Goal: Task Accomplishment & Management: Use online tool/utility

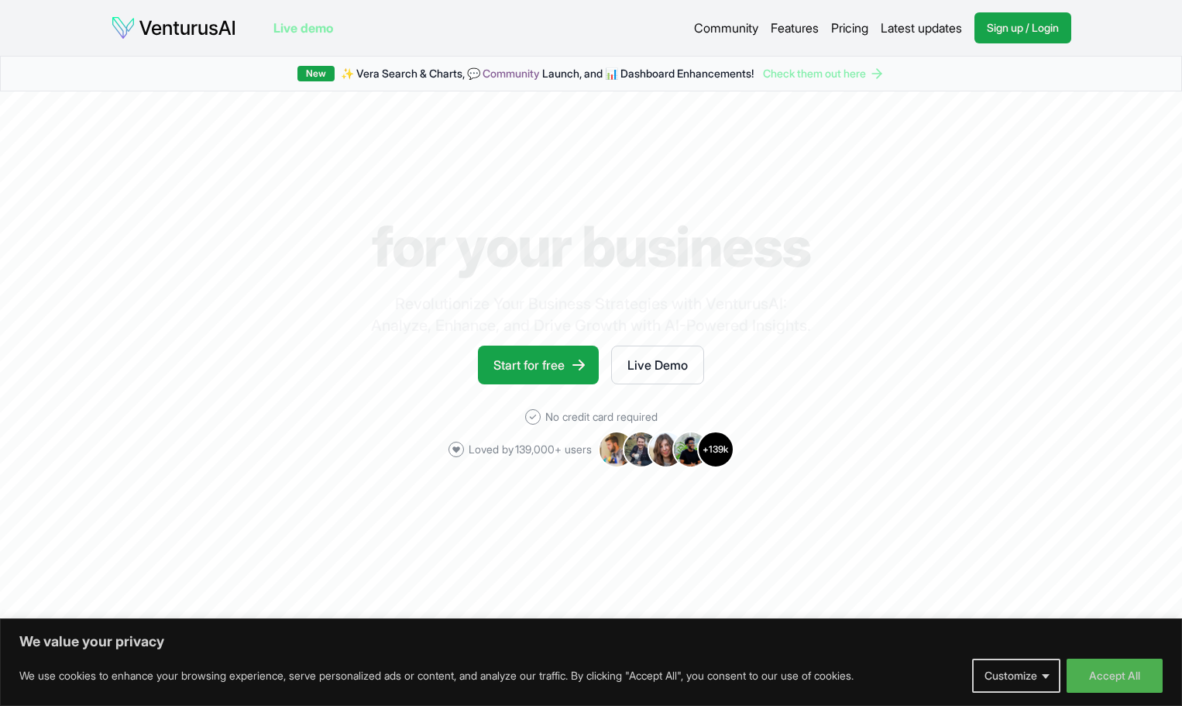
click at [408, 73] on span "✨ [PERSON_NAME] Search & Charts, 💬 Community Launch, and 📊 Dashboard Enhancemen…" at bounding box center [547, 73] width 413 height 15
click at [557, 366] on link "Start for free" at bounding box center [538, 365] width 121 height 39
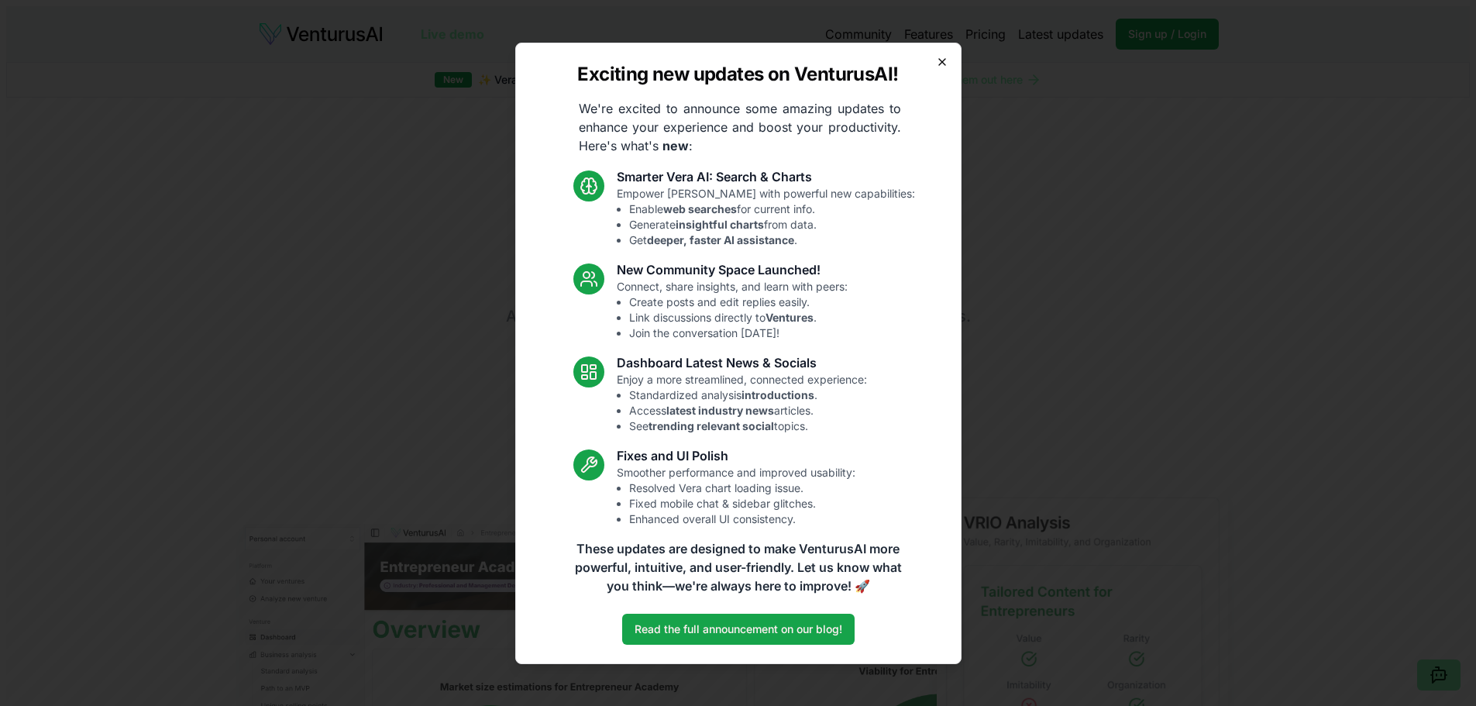
click at [936, 62] on icon "button" at bounding box center [942, 62] width 12 height 12
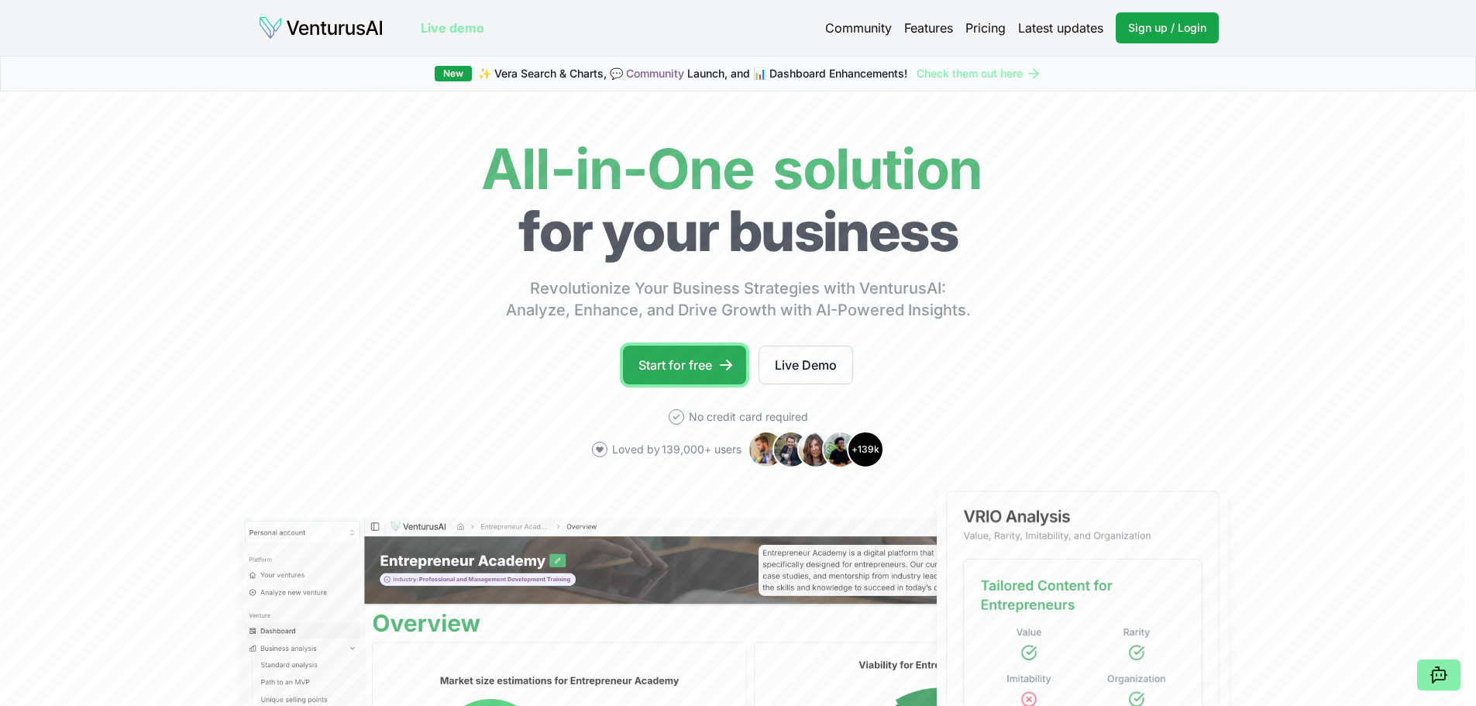
click at [687, 373] on link "Start for free" at bounding box center [684, 365] width 123 height 39
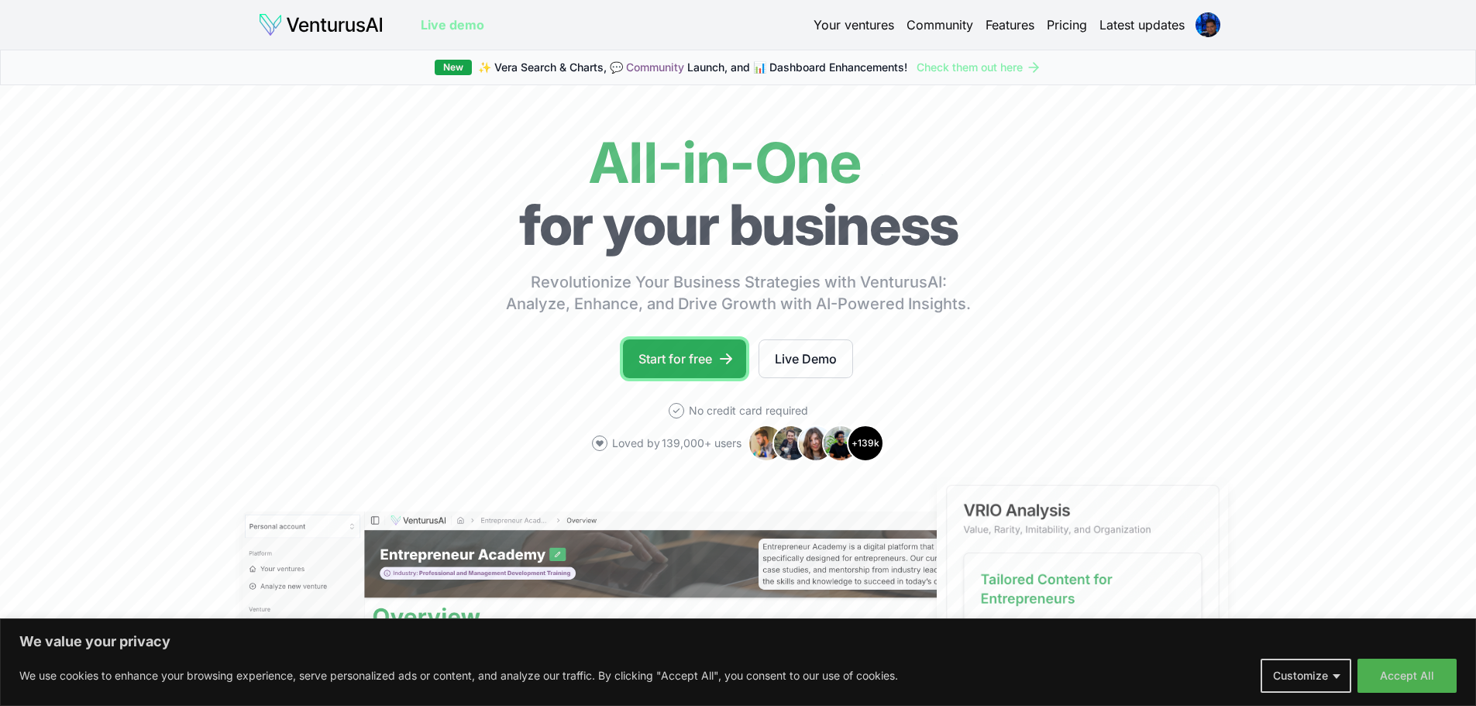
click at [688, 369] on link "Start for free" at bounding box center [684, 358] width 123 height 39
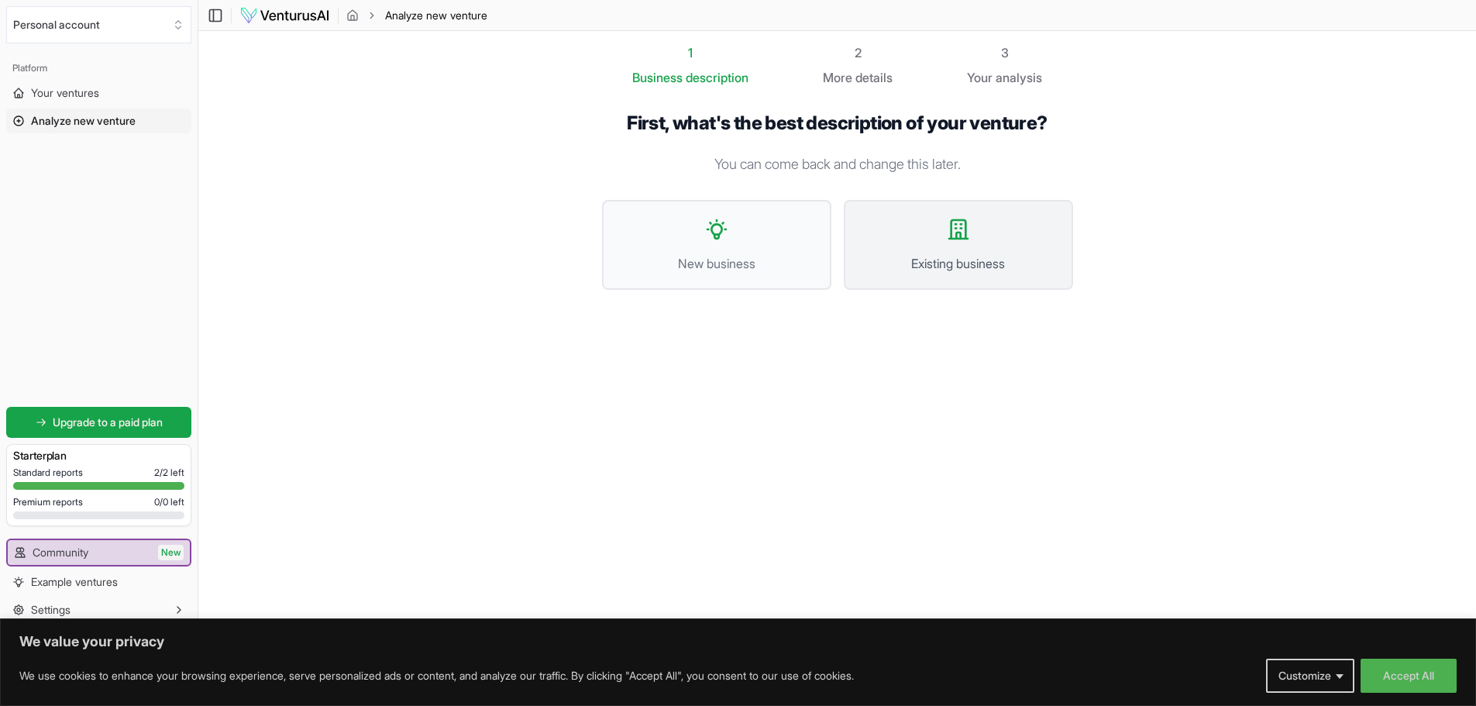
click at [951, 235] on icon at bounding box center [958, 229] width 19 height 19
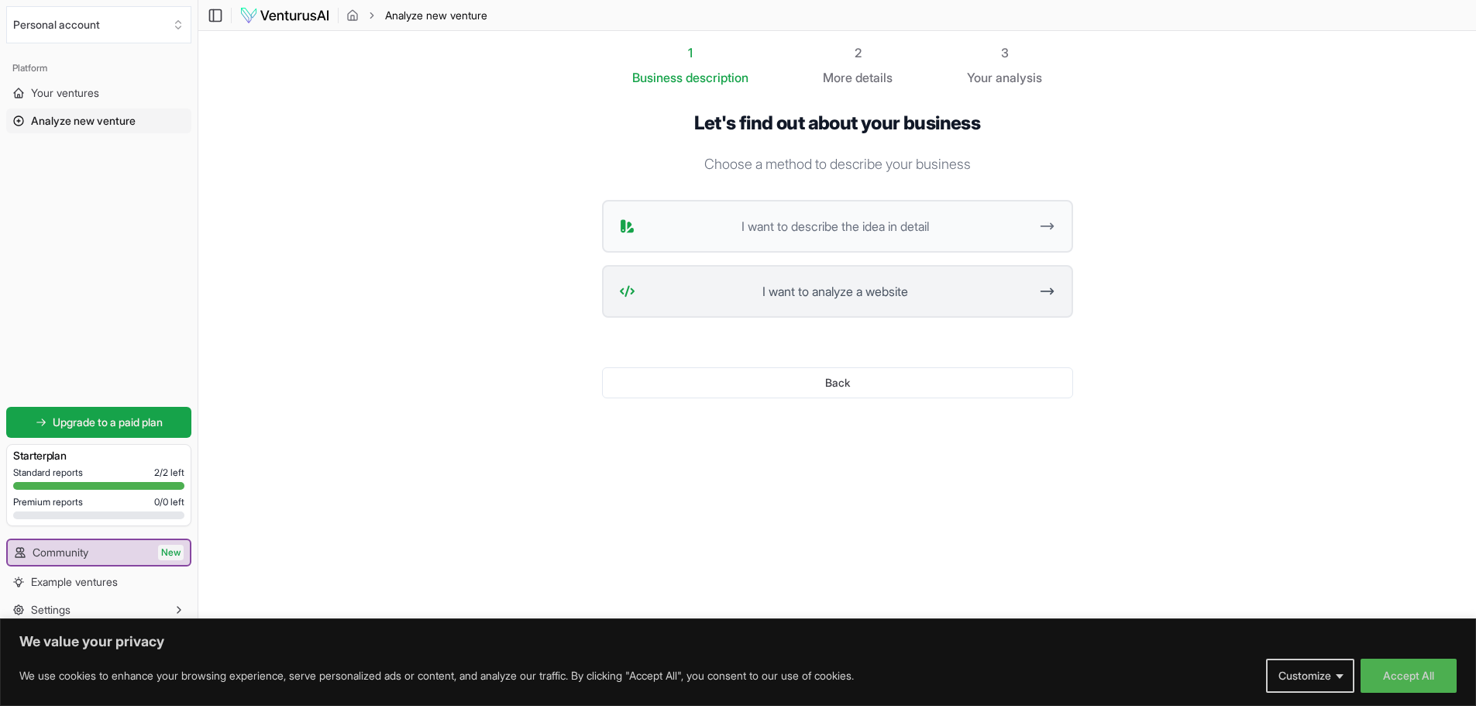
click at [927, 300] on span "I want to analyze a website" at bounding box center [835, 291] width 388 height 19
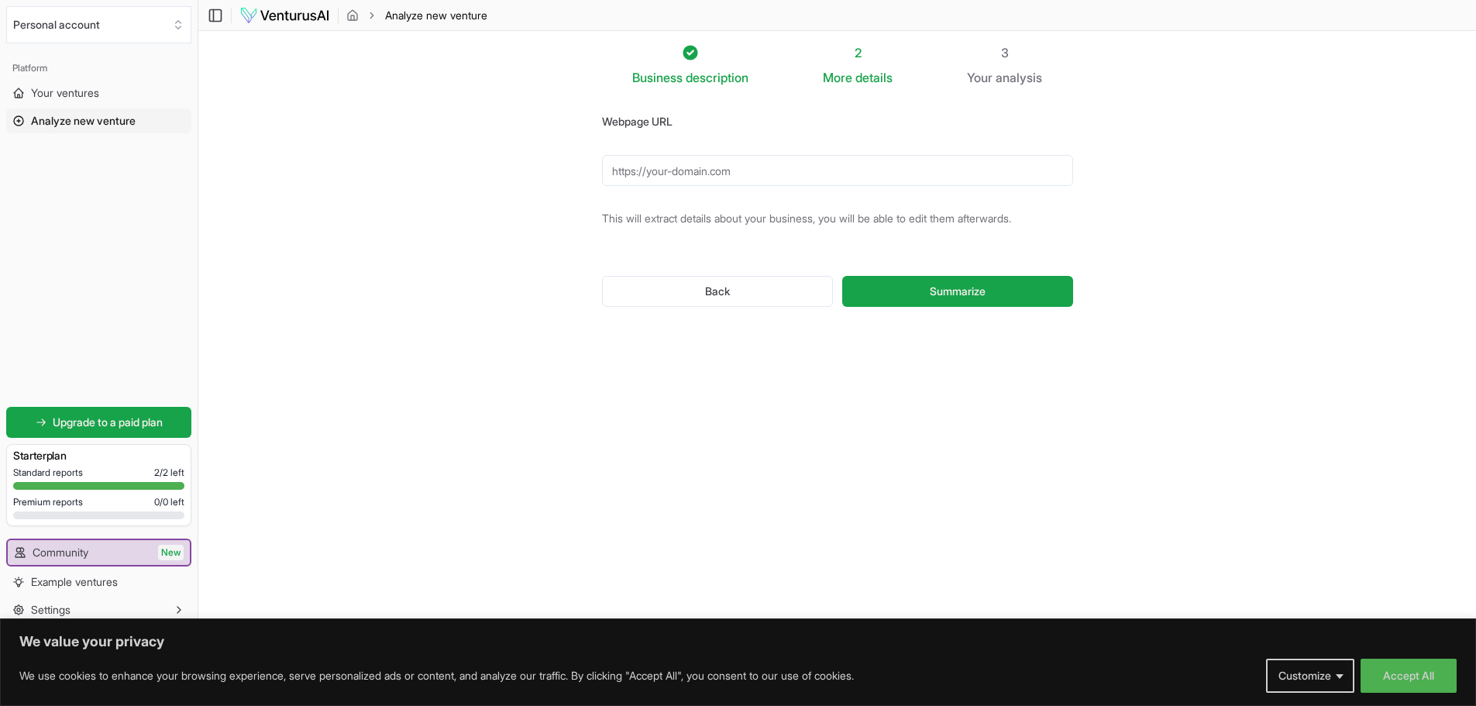
click at [762, 174] on input "Webpage URL" at bounding box center [837, 170] width 471 height 31
click at [842, 276] on button "Summarize" at bounding box center [957, 291] width 230 height 31
drag, startPoint x: 629, startPoint y: 174, endPoint x: 641, endPoint y: 184, distance: 14.9
click at [641, 184] on input "[DOMAIN_NAME]" at bounding box center [837, 170] width 471 height 31
click at [617, 175] on input "[DOMAIN_NAME]" at bounding box center [837, 170] width 471 height 31
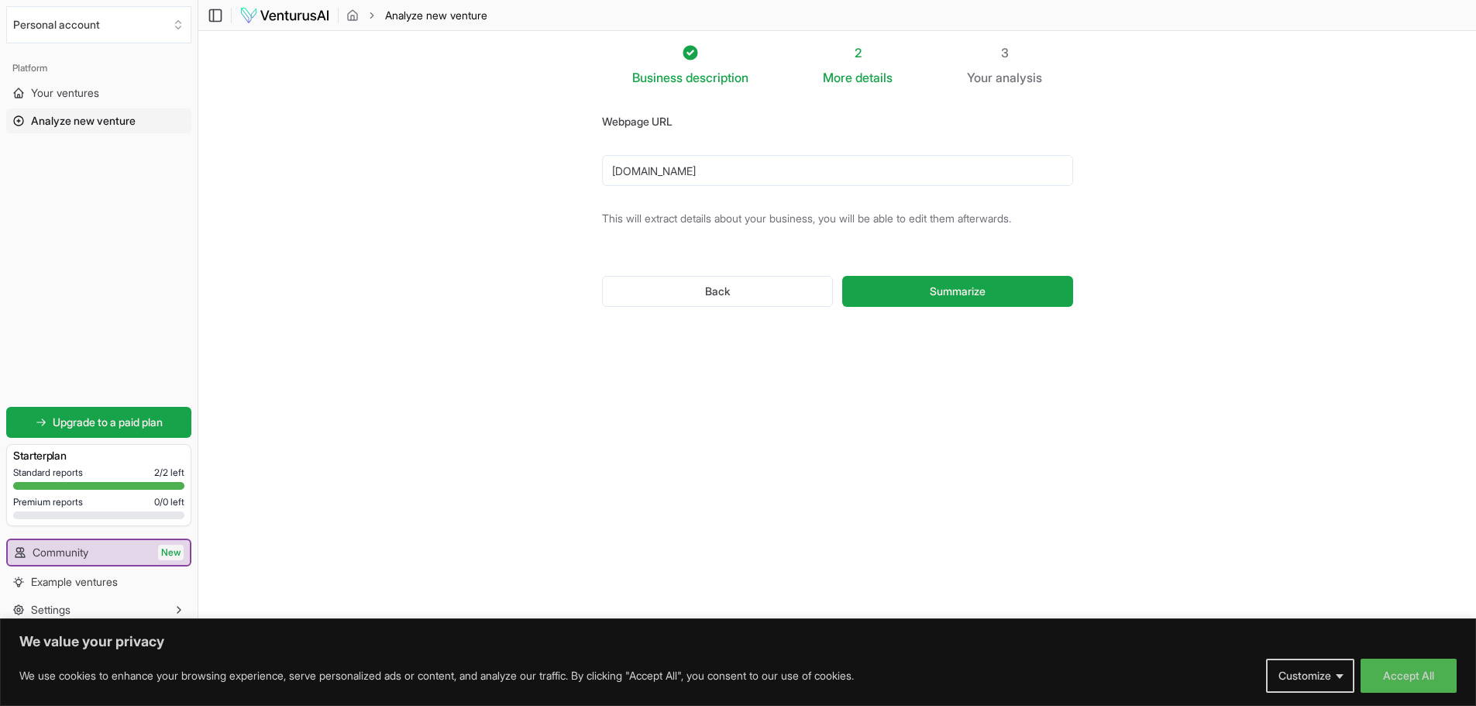
click at [611, 172] on input "[DOMAIN_NAME]" at bounding box center [837, 170] width 471 height 31
type input "[URL][DOMAIN_NAME]"
click at [842, 276] on button "Summarize" at bounding box center [957, 291] width 230 height 31
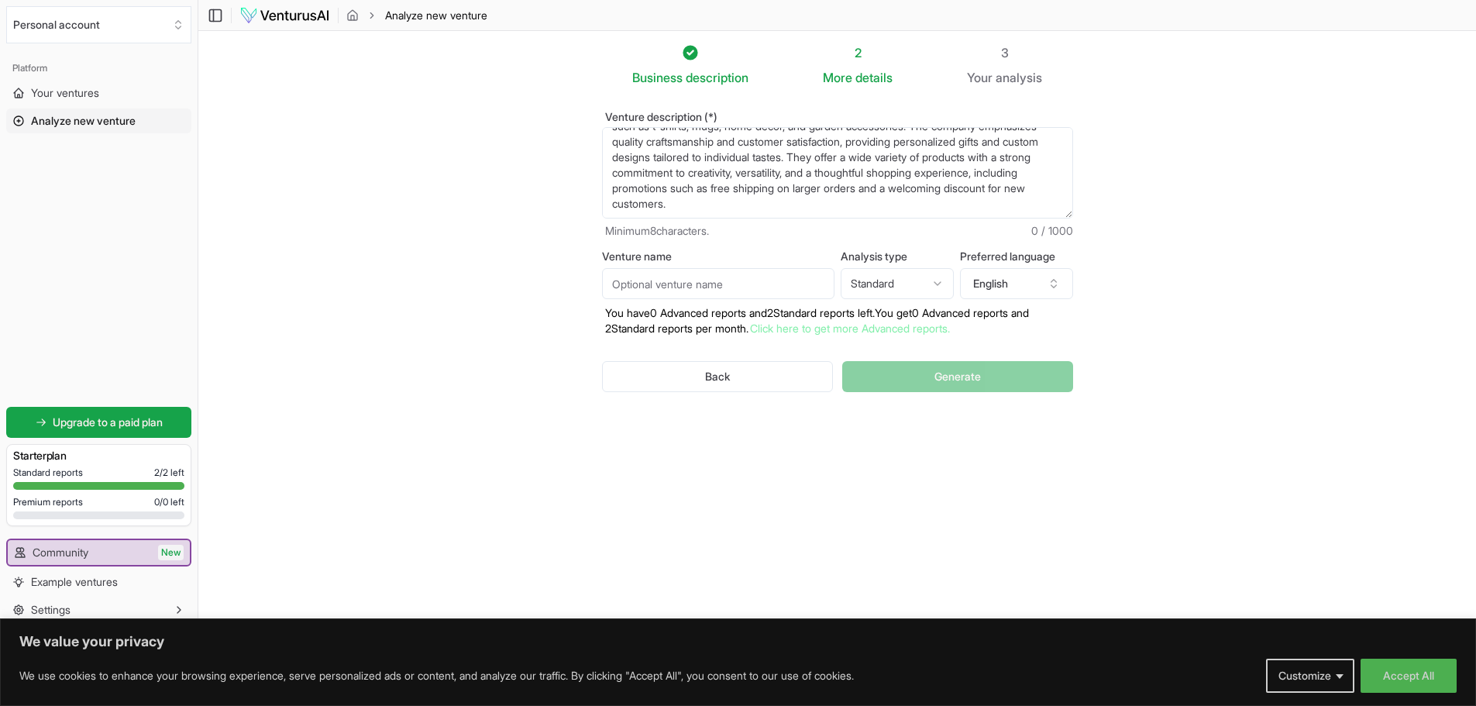
click at [1213, 396] on section "Business description 2 More details 3 Your analysis Venture description (*) End…" at bounding box center [837, 329] width 1278 height 597
click at [865, 75] on span "details" at bounding box center [873, 77] width 37 height 15
click at [855, 60] on div "2" at bounding box center [858, 52] width 70 height 19
click at [936, 376] on span "Generate" at bounding box center [957, 376] width 46 height 15
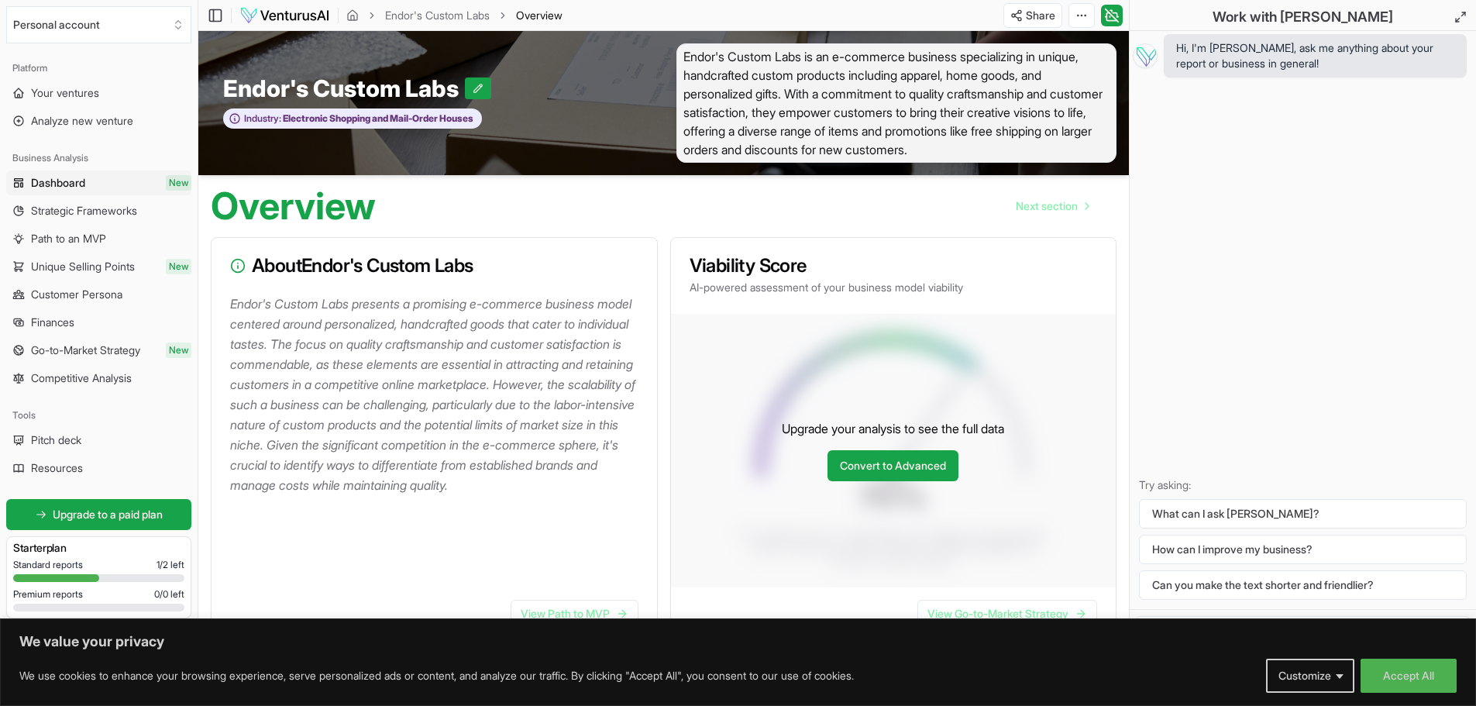
click at [842, 417] on div "Upgrade your analysis to see the full data Convert to Advanced" at bounding box center [893, 450] width 445 height 273
click at [111, 241] on link "Path to an MVP" at bounding box center [98, 238] width 185 height 25
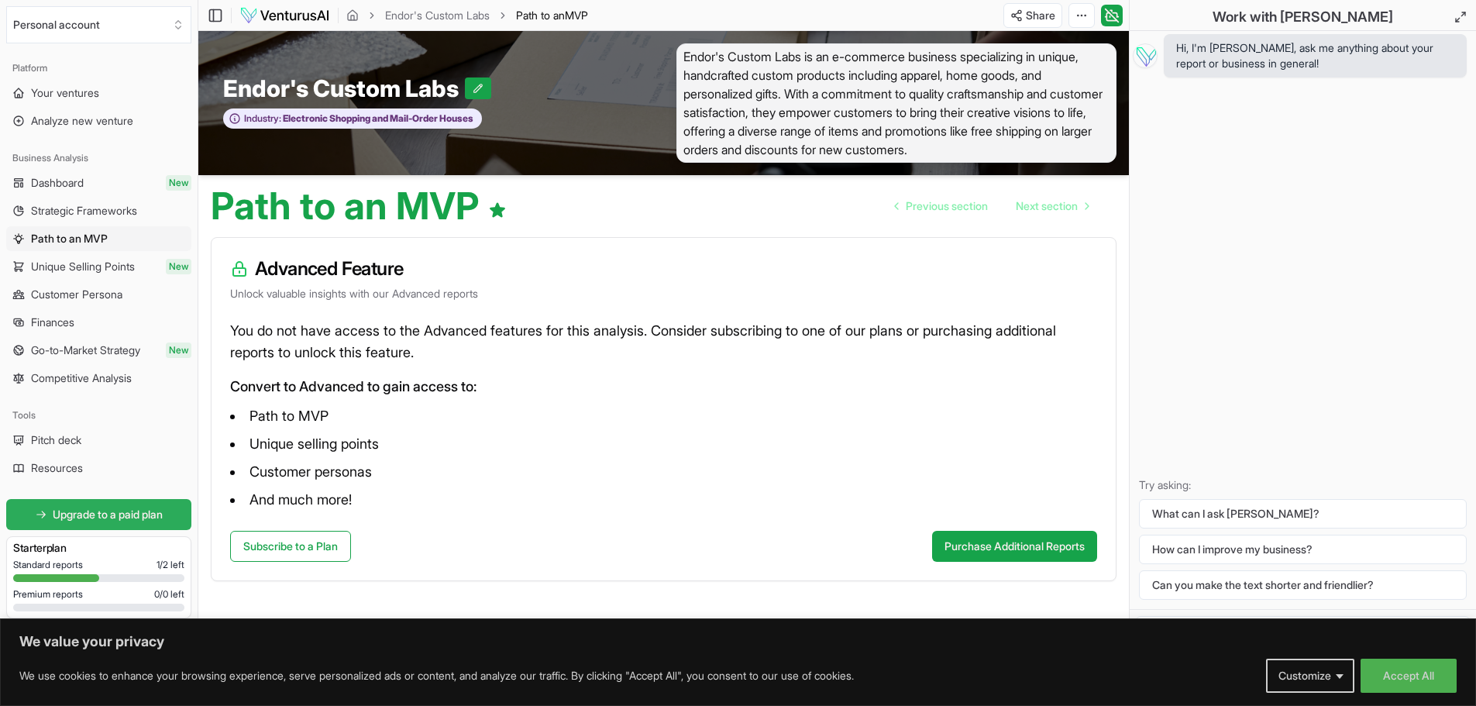
click at [132, 505] on link "Upgrade to a paid plan" at bounding box center [98, 514] width 185 height 31
